Goal: Task Accomplishment & Management: Use online tool/utility

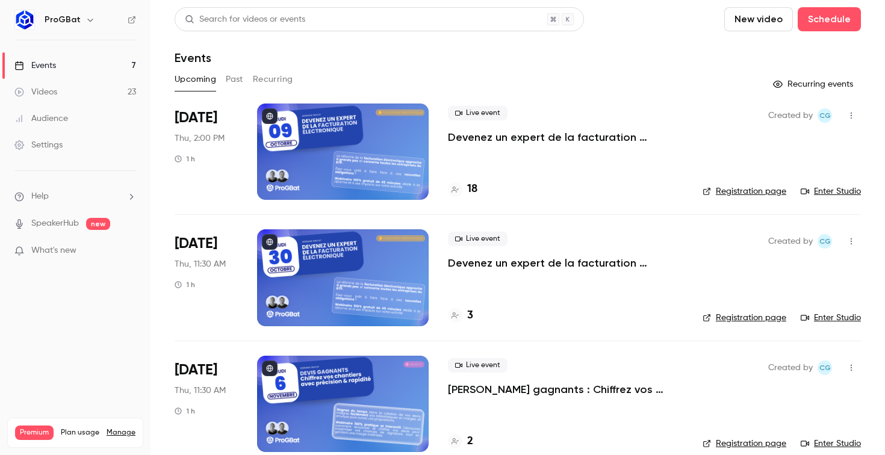
click at [508, 140] on p "Devenez un expert de la facturation électronique 🚀" at bounding box center [566, 137] width 236 height 14
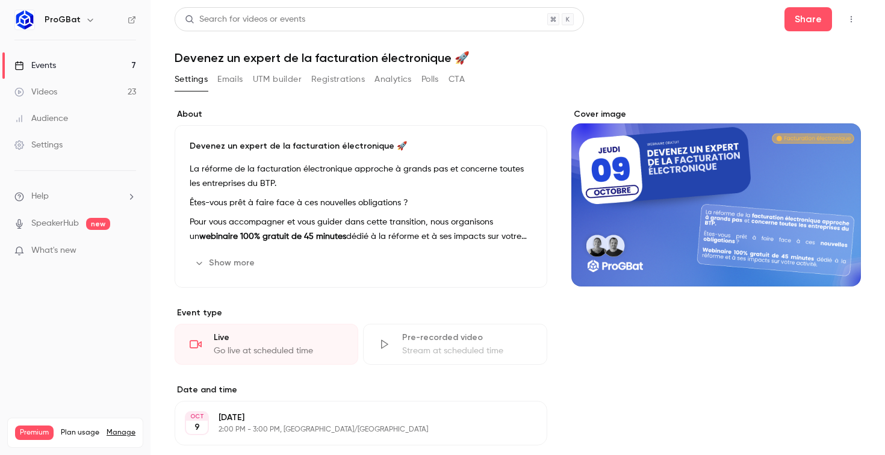
click at [658, 73] on div "Settings Emails UTM builder Registrations Analytics Polls CTA" at bounding box center [518, 82] width 687 height 24
click at [386, 80] on button "Analytics" at bounding box center [393, 79] width 37 height 19
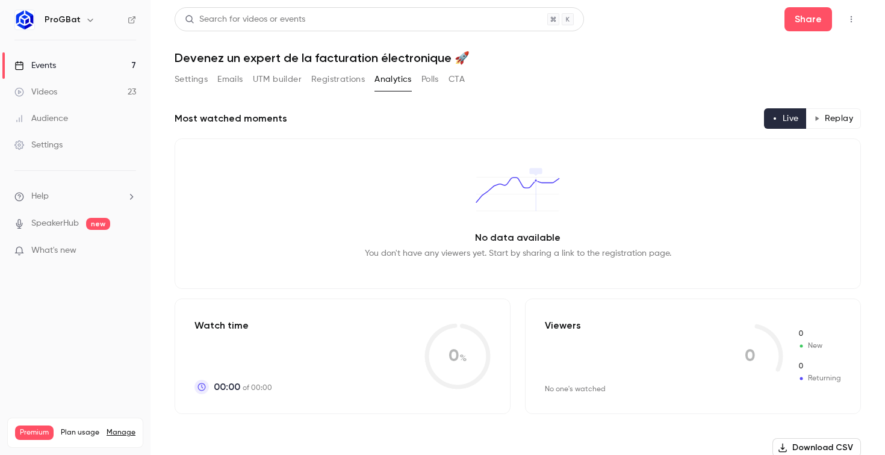
drag, startPoint x: 239, startPoint y: 80, endPoint x: 248, endPoint y: 81, distance: 8.5
click at [239, 81] on button "Emails" at bounding box center [229, 79] width 25 height 19
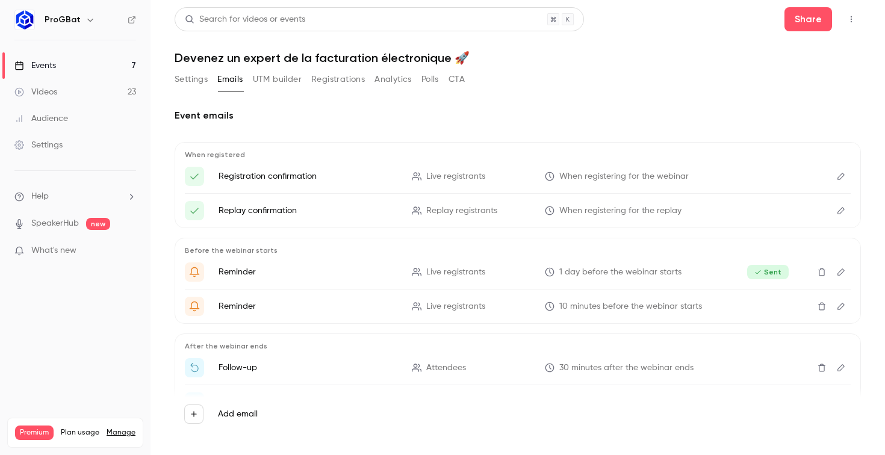
click at [284, 83] on button "UTM builder" at bounding box center [277, 79] width 49 height 19
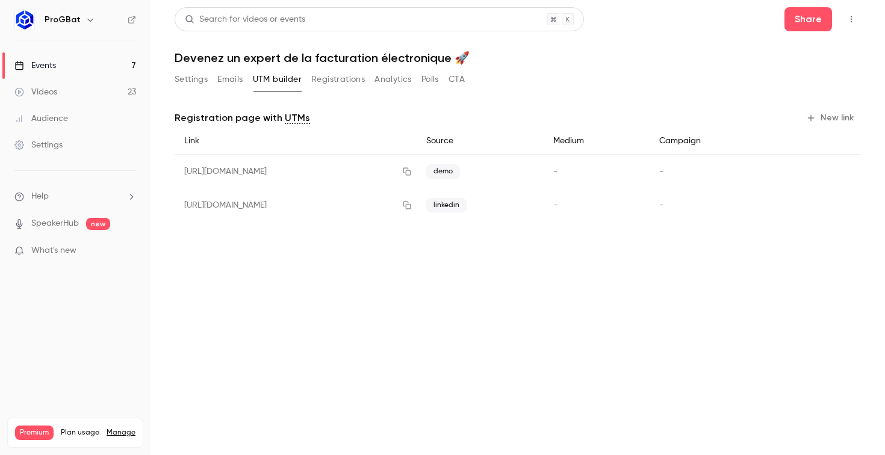
click at [842, 119] on button "New link" at bounding box center [832, 117] width 60 height 19
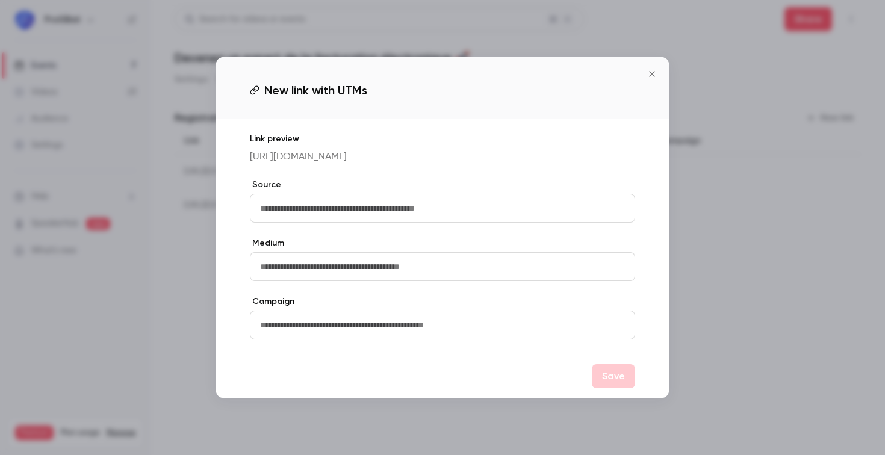
click at [333, 215] on input "text" at bounding box center [442, 208] width 385 height 29
type input "*******"
type input "***"
click at [278, 326] on input "text" at bounding box center [442, 325] width 385 height 29
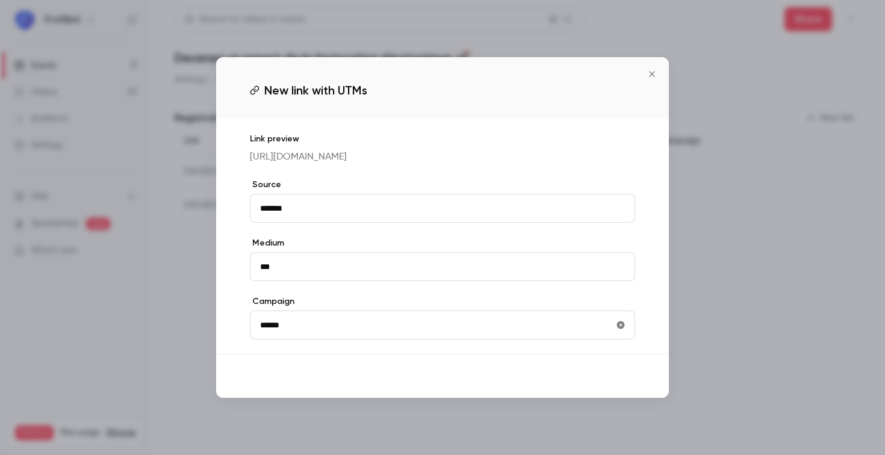
type input "******"
click at [634, 385] on button "Save" at bounding box center [613, 376] width 43 height 24
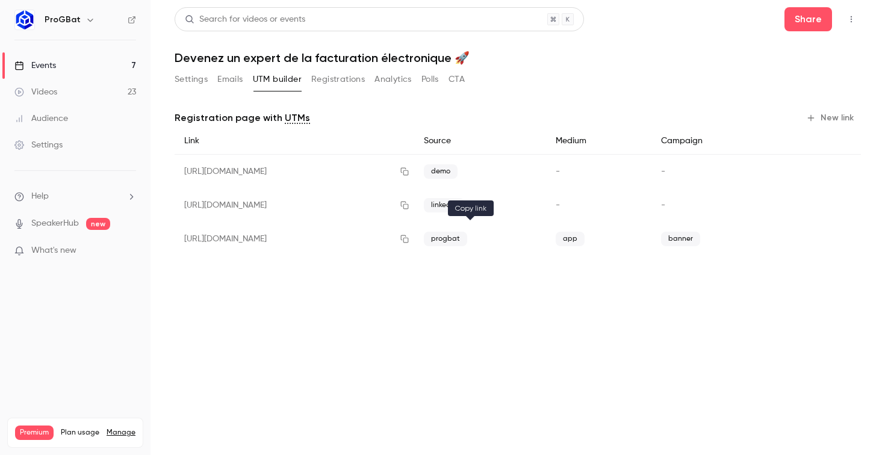
click at [414, 236] on button "button" at bounding box center [404, 238] width 19 height 19
click at [39, 120] on div "Audience" at bounding box center [41, 119] width 54 height 12
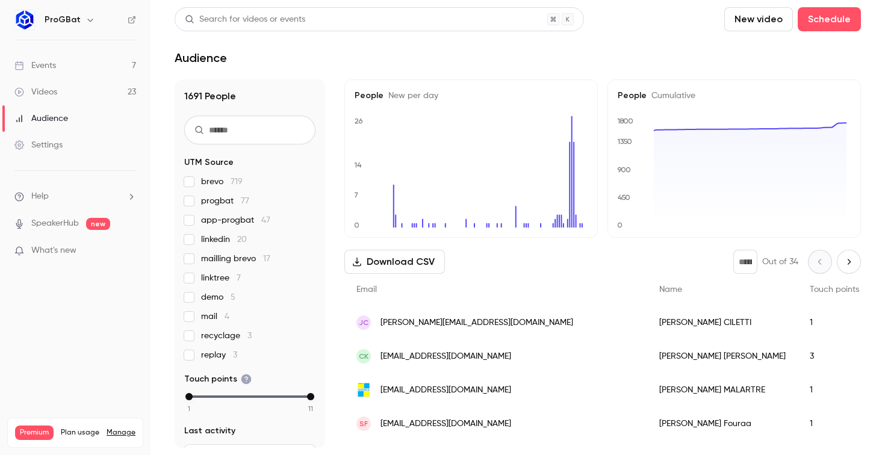
click at [551, 332] on div "JC [EMAIL_ADDRESS][DOMAIN_NAME]" at bounding box center [496, 323] width 303 height 34
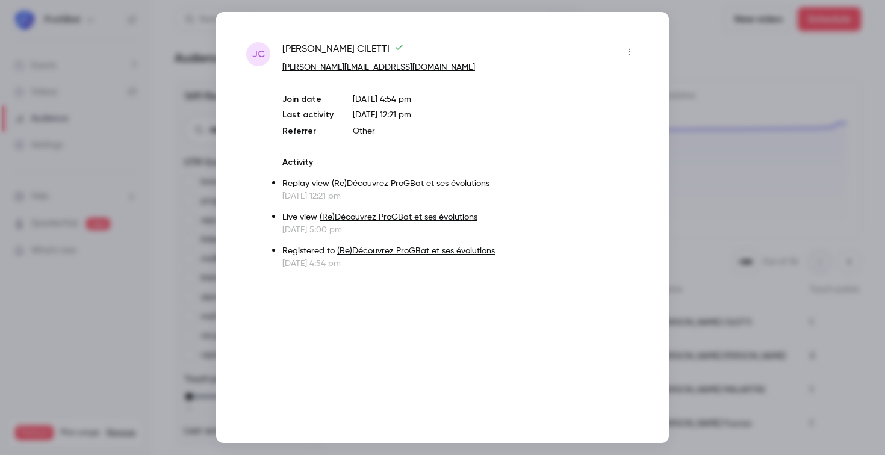
click at [345, 186] on link "(Re)Découvrez ProGBat et ses évolutions" at bounding box center [411, 183] width 158 height 8
click at [772, 145] on div at bounding box center [442, 227] width 885 height 455
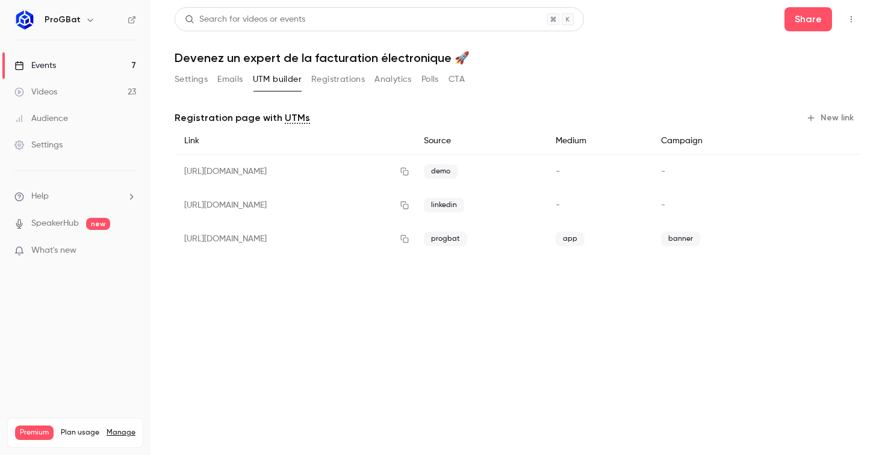
click at [546, 237] on div "progbat" at bounding box center [480, 239] width 132 height 34
click at [835, 241] on button "button" at bounding box center [841, 238] width 19 height 19
click at [826, 117] on button "New link" at bounding box center [832, 117] width 60 height 19
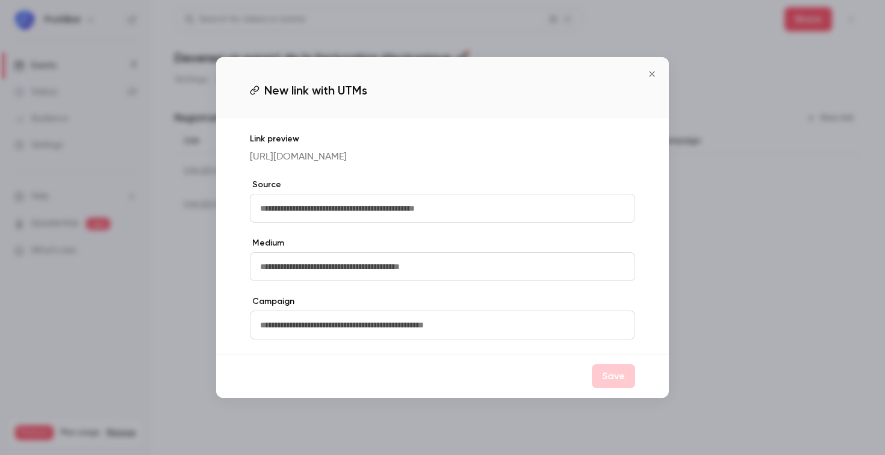
click at [428, 220] on input "text" at bounding box center [442, 208] width 385 height 29
type input "*******"
type input "**********"
click at [505, 340] on input "text" at bounding box center [442, 325] width 385 height 29
drag, startPoint x: 615, startPoint y: 378, endPoint x: 661, endPoint y: 346, distance: 56.3
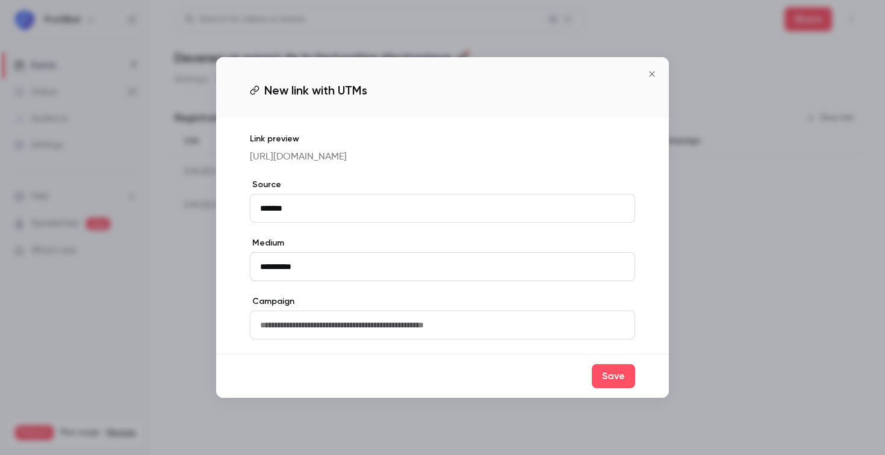
click at [615, 378] on button "Save" at bounding box center [613, 376] width 43 height 24
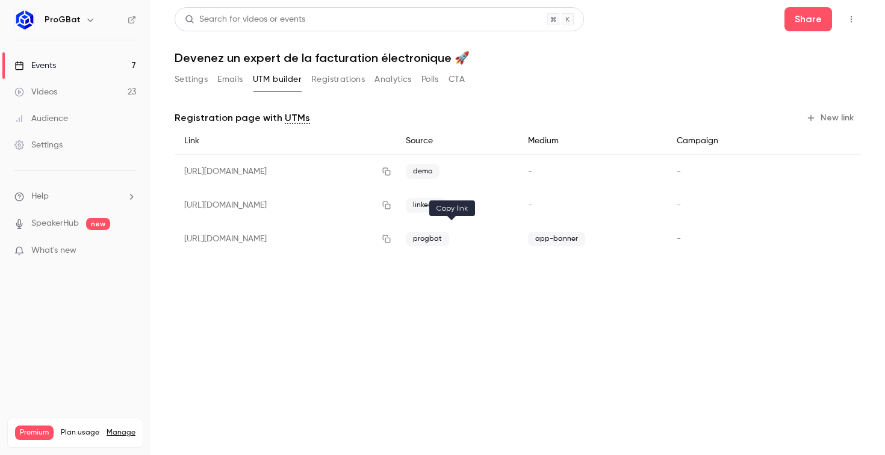
click at [392, 235] on icon "button" at bounding box center [387, 239] width 10 height 8
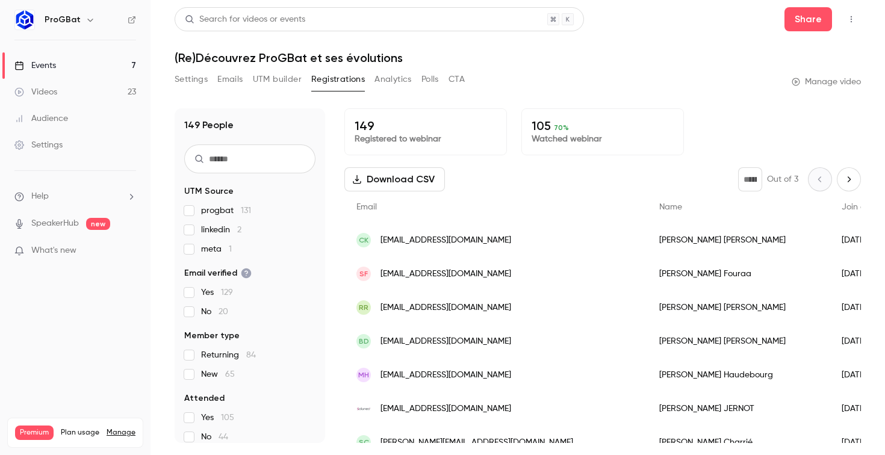
click at [287, 86] on button "UTM builder" at bounding box center [277, 79] width 49 height 19
